Goal: Task Accomplishment & Management: Manage account settings

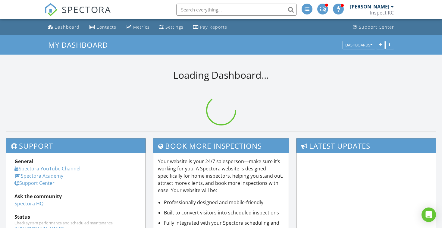
click at [220, 8] on input "text" at bounding box center [236, 10] width 121 height 12
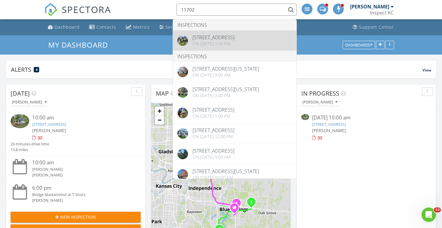
type input "11702"
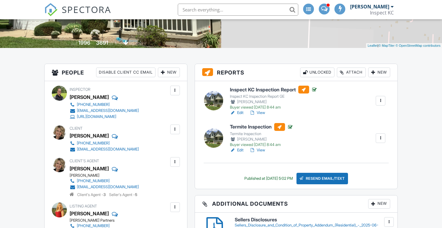
scroll to position [115, 0]
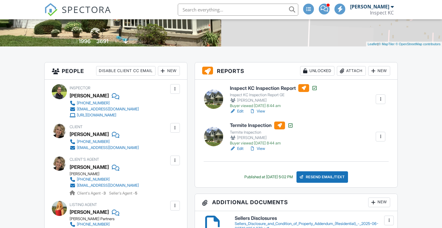
click at [242, 149] on link "Edit" at bounding box center [237, 149] width 14 height 6
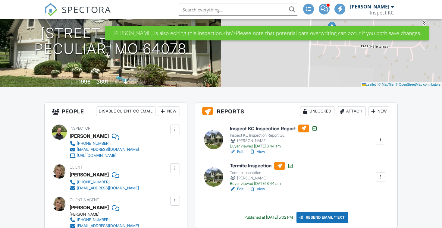
scroll to position [75, 0]
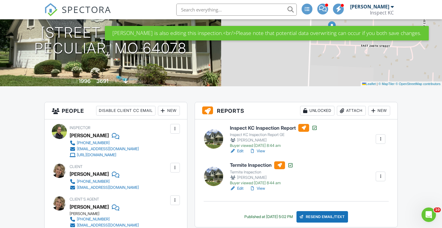
click at [259, 188] on link "View" at bounding box center [258, 188] width 16 height 6
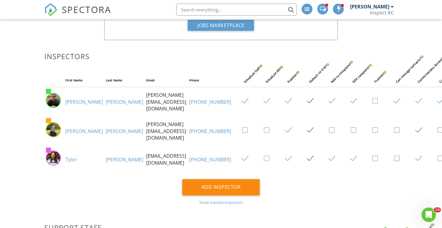
scroll to position [82, 0]
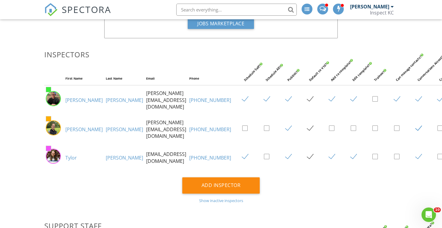
click at [416, 127] on label at bounding box center [421, 129] width 11 height 8
checkbox input "false"
click at [286, 126] on label at bounding box center [291, 129] width 11 height 8
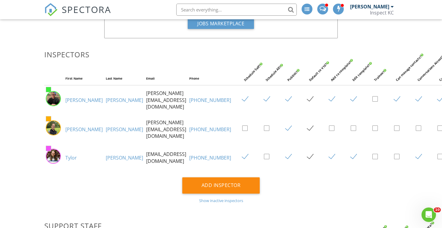
checkbox input "false"
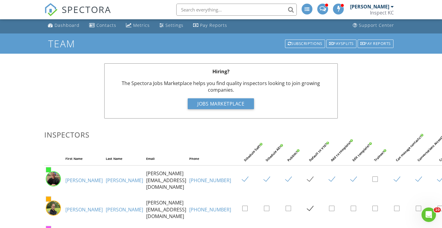
scroll to position [0, 0]
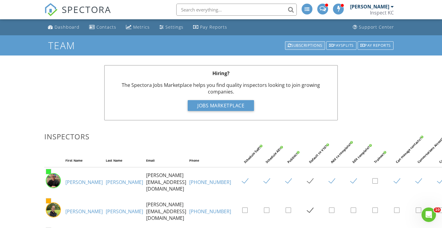
click at [300, 46] on div "Subscriptions" at bounding box center [305, 45] width 40 height 8
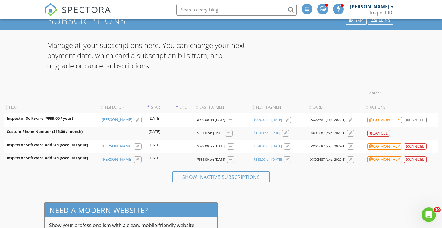
scroll to position [25, 0]
click at [413, 147] on div "Cancel" at bounding box center [415, 146] width 23 height 7
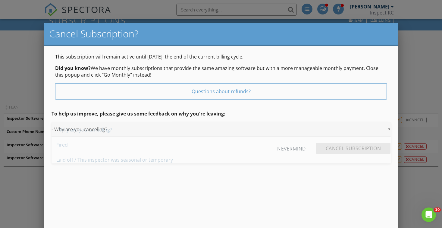
click at [212, 131] on div "▼ - Why are you canceling? - - Why are you canceling? - Fired Laid off / This i…" at bounding box center [222, 129] width 340 height 15
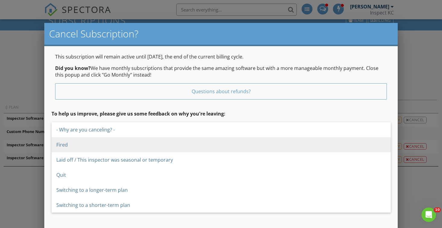
click at [204, 145] on span "Fired" at bounding box center [222, 144] width 340 height 15
type input "Fired"
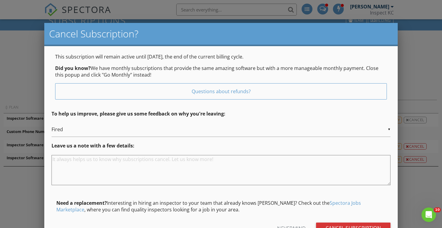
scroll to position [0, 0]
click at [349, 225] on input "Cancel Subscription" at bounding box center [353, 228] width 75 height 11
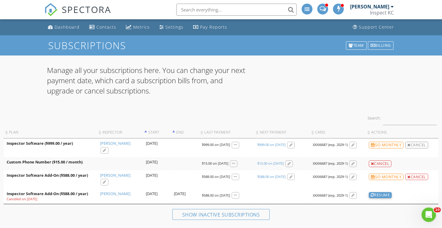
click at [96, 11] on span "SPECTORA" at bounding box center [86, 9] width 49 height 13
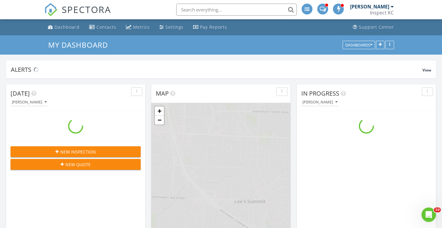
scroll to position [685, 443]
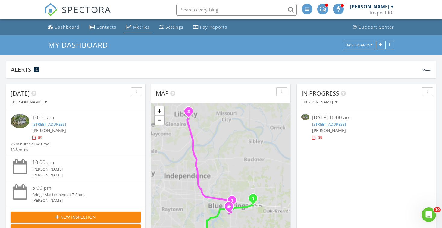
click at [142, 29] on div "Metrics" at bounding box center [141, 27] width 17 height 6
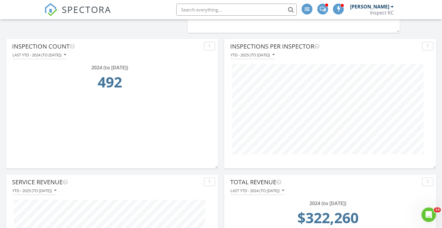
scroll to position [303, 0]
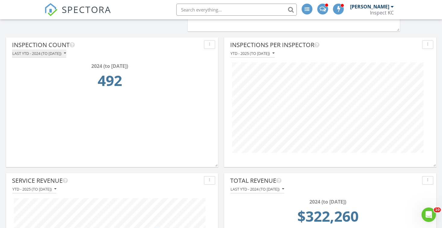
click at [52, 55] on div "Last YTD - 2024 (to Aug 28th)" at bounding box center [39, 53] width 54 height 4
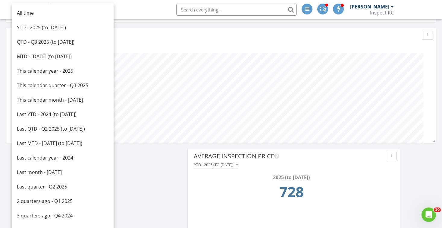
scroll to position [59, 0]
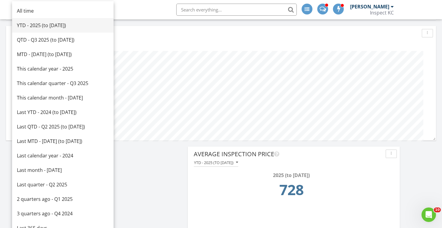
click at [46, 28] on div "YTD - 2025 (to Aug 28th)" at bounding box center [63, 25] width 92 height 7
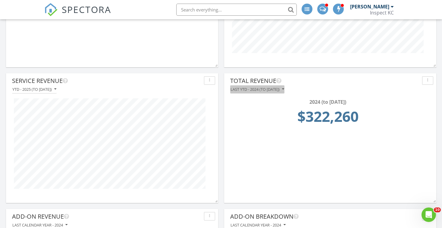
click at [256, 91] on div "Last YTD - 2024 (to Aug 28th)" at bounding box center [258, 89] width 54 height 4
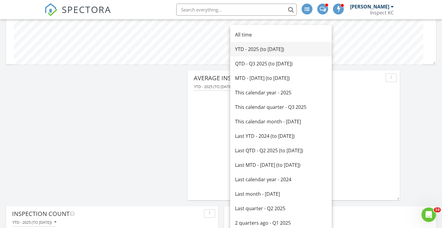
click at [271, 51] on div "YTD - 2025 (to Aug 28th)" at bounding box center [281, 49] width 92 height 7
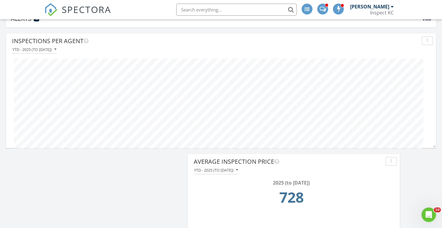
scroll to position [0, 0]
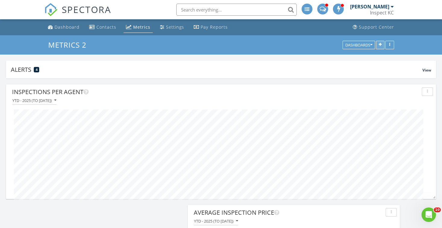
click at [381, 44] on icon "button" at bounding box center [380, 45] width 3 height 4
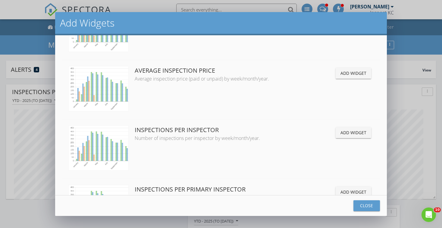
scroll to position [316, 0]
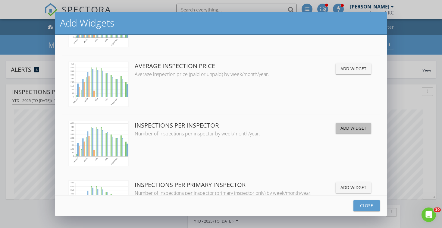
click at [340, 126] on button "Add Widget" at bounding box center [354, 128] width 36 height 11
click at [359, 205] on div "Close" at bounding box center [367, 205] width 17 height 6
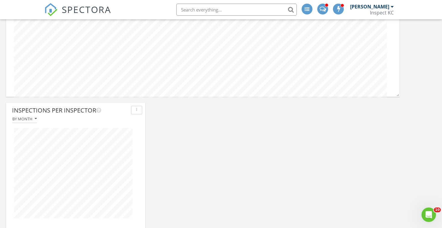
scroll to position [1410, 0]
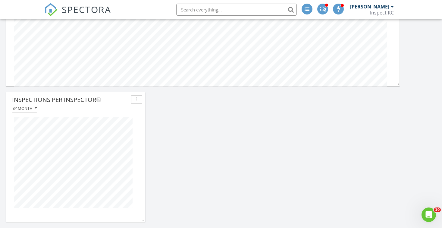
click at [138, 100] on div "button" at bounding box center [137, 99] width 6 height 4
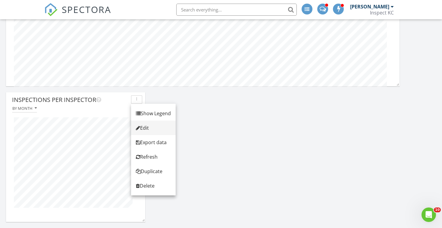
click at [148, 128] on div "Edit" at bounding box center [153, 127] width 35 height 7
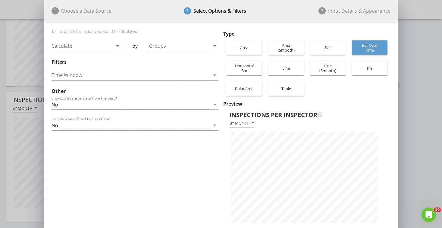
scroll to position [214, 354]
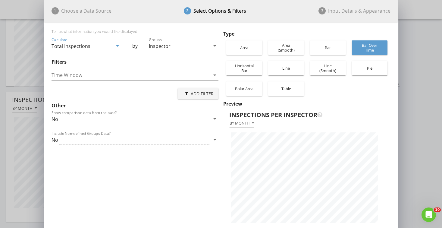
click at [105, 47] on div "Total Inspections" at bounding box center [82, 46] width 61 height 10
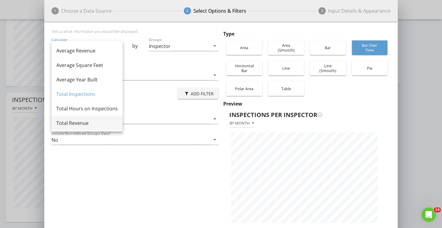
click at [83, 125] on div "Total Revenue" at bounding box center [87, 122] width 62 height 7
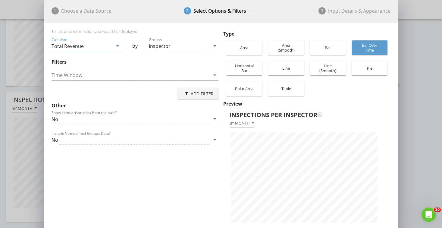
scroll to position [28, 0]
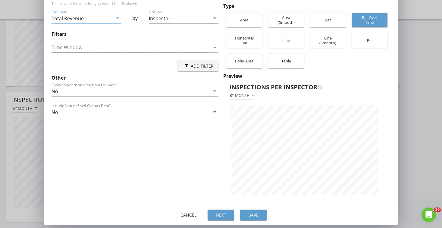
click at [255, 218] on button "Save" at bounding box center [253, 215] width 27 height 11
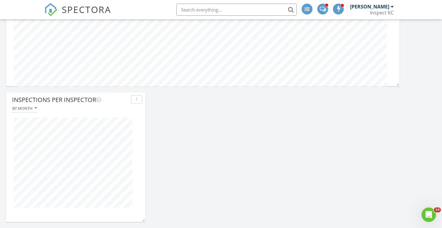
scroll to position [130, 139]
click at [24, 107] on div "By month" at bounding box center [24, 108] width 24 height 4
click at [105, 106] on div "By month" at bounding box center [75, 108] width 133 height 8
click at [136, 99] on div "button" at bounding box center [137, 99] width 6 height 4
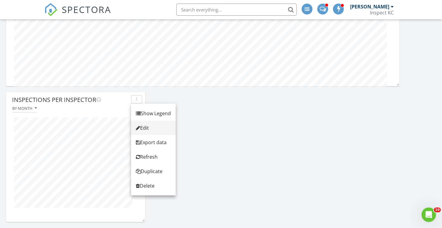
click at [146, 128] on div "Edit" at bounding box center [153, 127] width 35 height 7
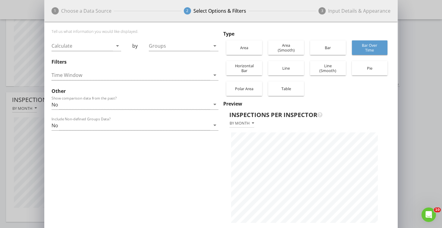
scroll to position [214, 354]
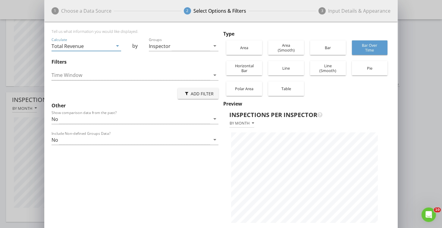
click at [362, 68] on div "Pie" at bounding box center [370, 68] width 30 height 14
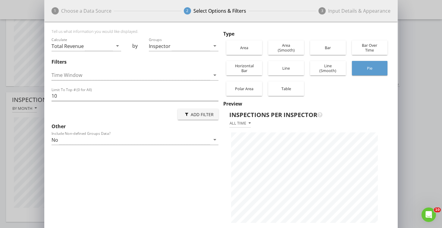
scroll to position [28, 0]
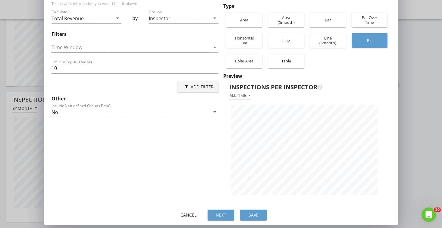
click at [258, 215] on div "Save" at bounding box center [253, 215] width 17 height 6
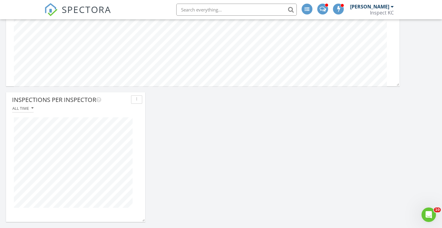
scroll to position [130, 139]
click at [29, 108] on div "All time" at bounding box center [22, 108] width 21 height 4
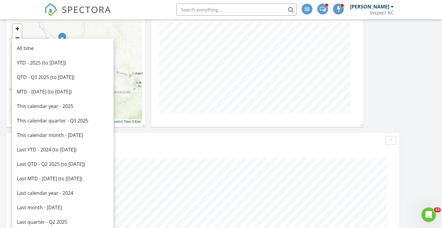
scroll to position [1127, 0]
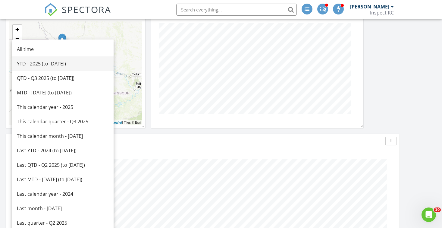
click at [42, 64] on div "YTD - 2025 (to Aug 28th)" at bounding box center [63, 63] width 92 height 7
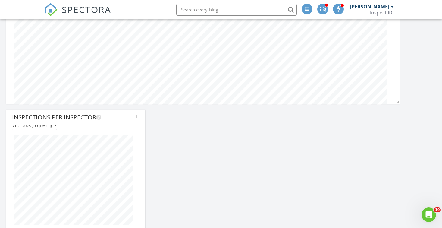
scroll to position [1410, 0]
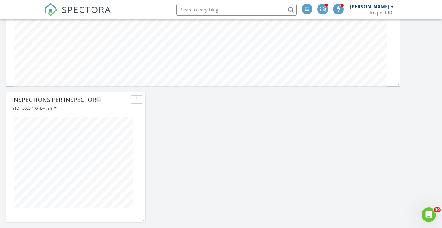
click at [134, 101] on button "button" at bounding box center [136, 99] width 11 height 8
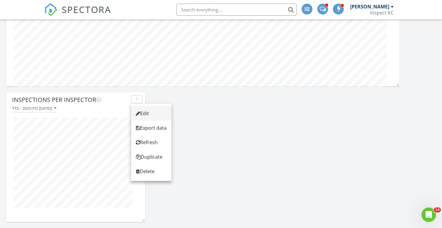
click at [144, 114] on div "Edit" at bounding box center [151, 113] width 31 height 7
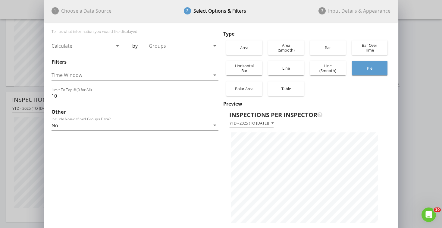
scroll to position [214, 354]
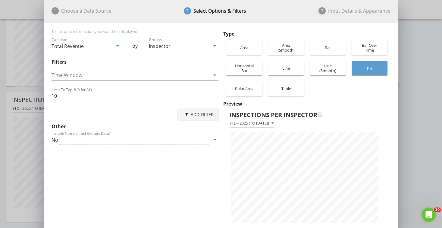
click at [109, 48] on div "Total Revenue" at bounding box center [82, 46] width 61 height 10
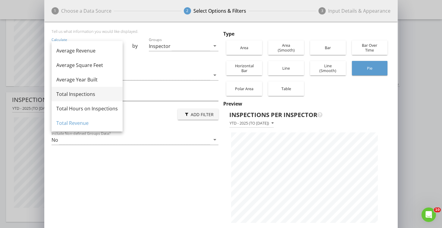
scroll to position [3, 0]
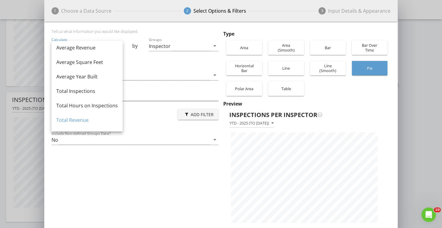
click at [2, 103] on div "1 Choose a Data Source 2 Select Options & Filters 3 Input Details & Appearance …" at bounding box center [221, 128] width 442 height 256
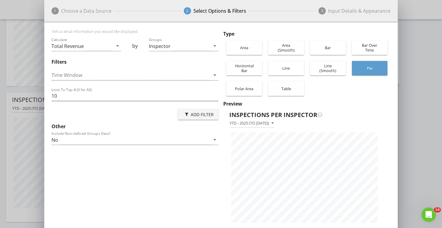
click at [2, 103] on div "1 Choose a Data Source 2 Select Options & Filters 3 Input Details & Appearance …" at bounding box center [221, 128] width 442 height 256
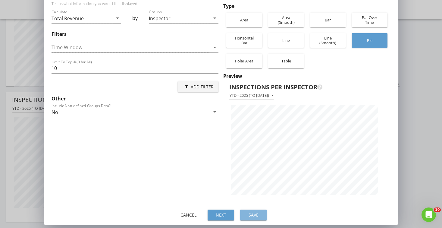
click at [256, 214] on div "Save" at bounding box center [253, 215] width 17 height 6
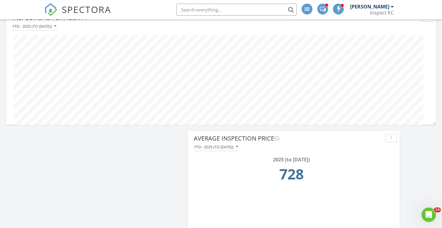
scroll to position [0, 0]
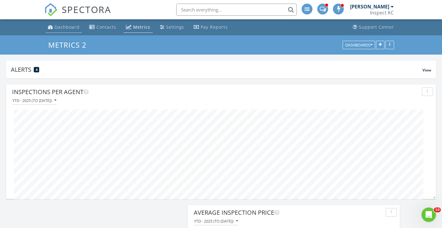
click at [67, 28] on div "Dashboard" at bounding box center [67, 27] width 25 height 6
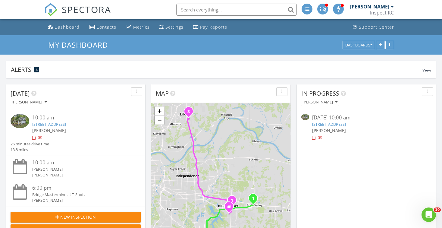
click at [67, 10] on span "SPECTORA" at bounding box center [86, 9] width 49 height 13
